Goal: Task Accomplishment & Management: Use online tool/utility

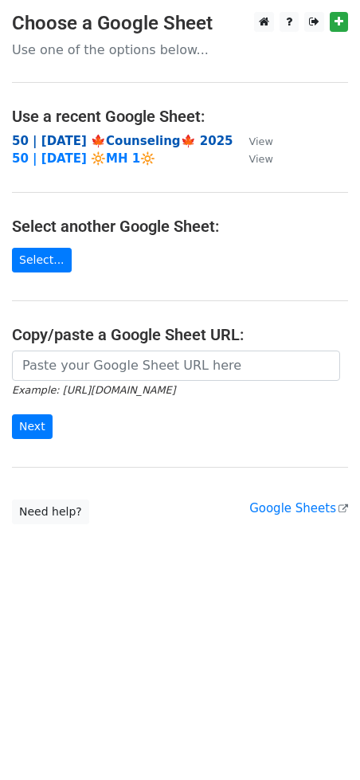
click at [112, 134] on strong "50 | [DATE] 🍁Counseling🍁 2025" at bounding box center [123, 141] width 222 height 14
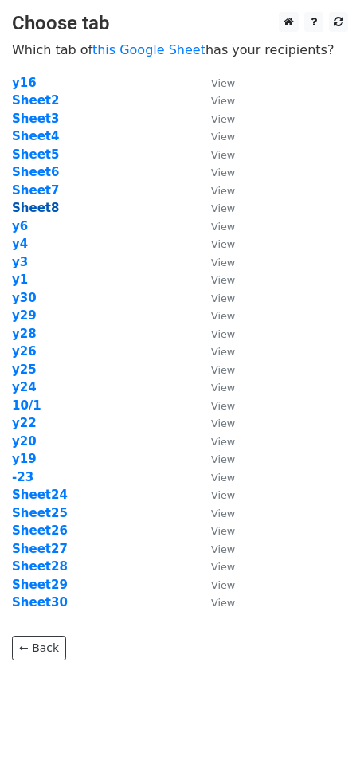
click at [28, 202] on strong "Sheet8" at bounding box center [35, 208] width 47 height 14
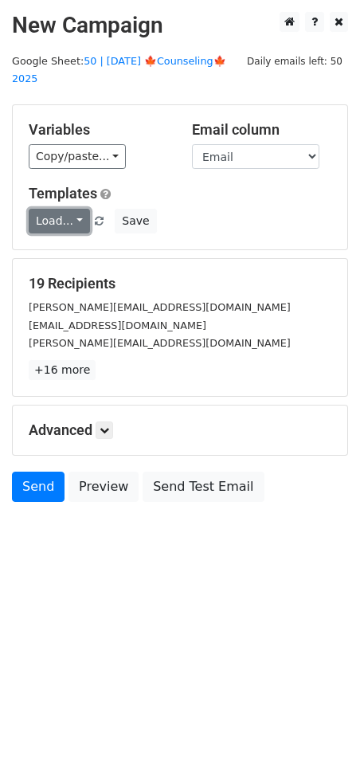
click at [51, 209] on link "Load..." at bounding box center [59, 221] width 61 height 25
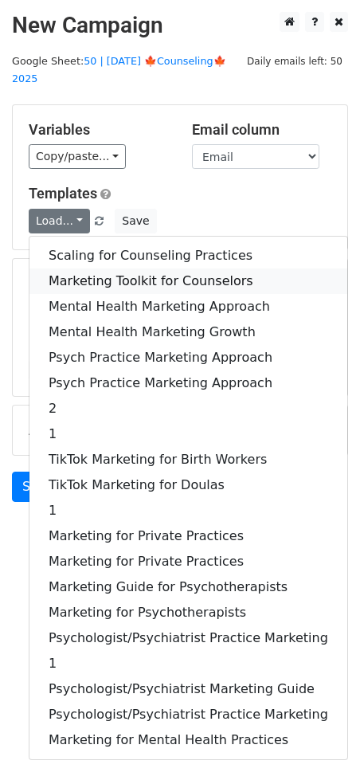
click at [96, 269] on link "Marketing Toolkit for Counselors" at bounding box center [188, 282] width 318 height 26
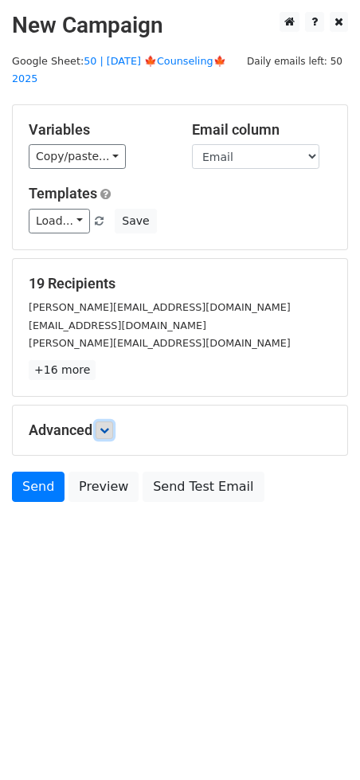
click at [113, 422] on link at bounding box center [105, 431] width 18 height 18
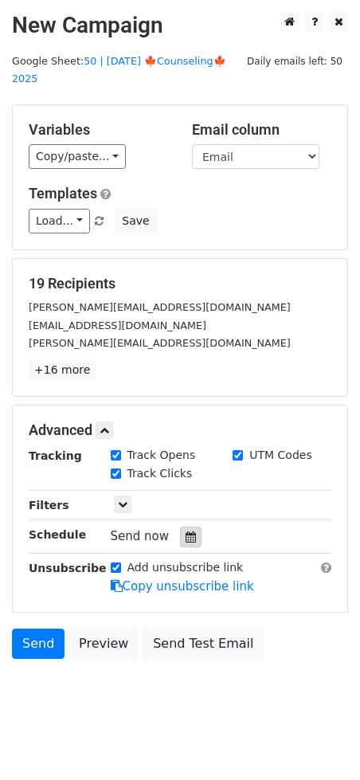
click at [190, 527] on div at bounding box center [191, 537] width 22 height 21
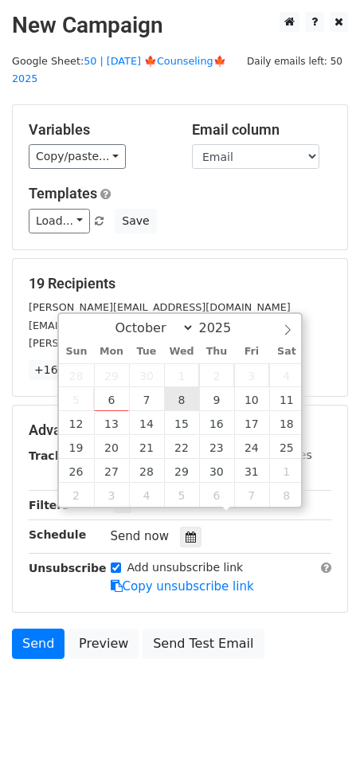
type input "[DATE] 12:00"
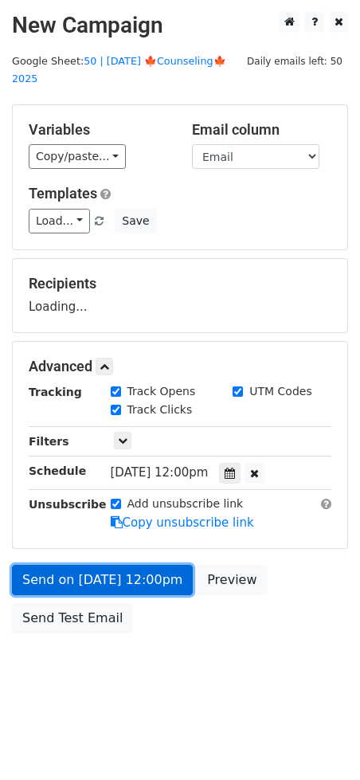
click at [149, 571] on link "Send on [DATE] 12:00pm" at bounding box center [102, 580] width 181 height 30
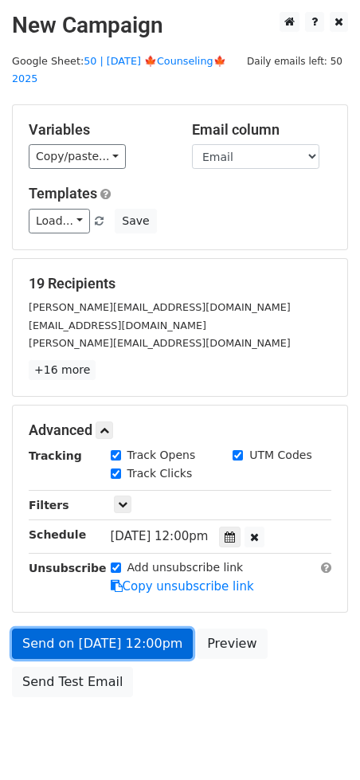
click at [69, 629] on link "Send on [DATE] 12:00pm" at bounding box center [102, 644] width 181 height 30
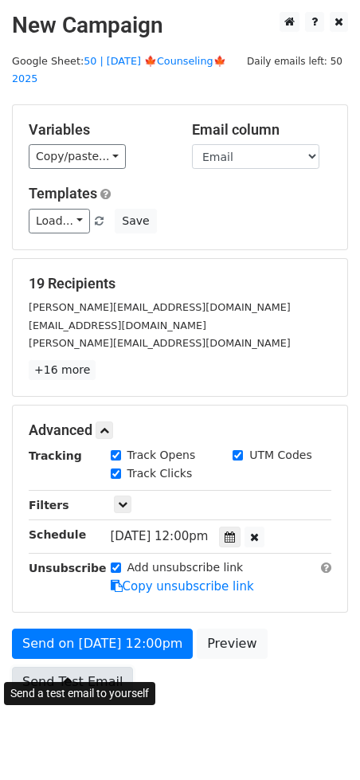
click at [58, 669] on link "Send Test Email" at bounding box center [72, 682] width 121 height 30
